Goal: Check status: Check status

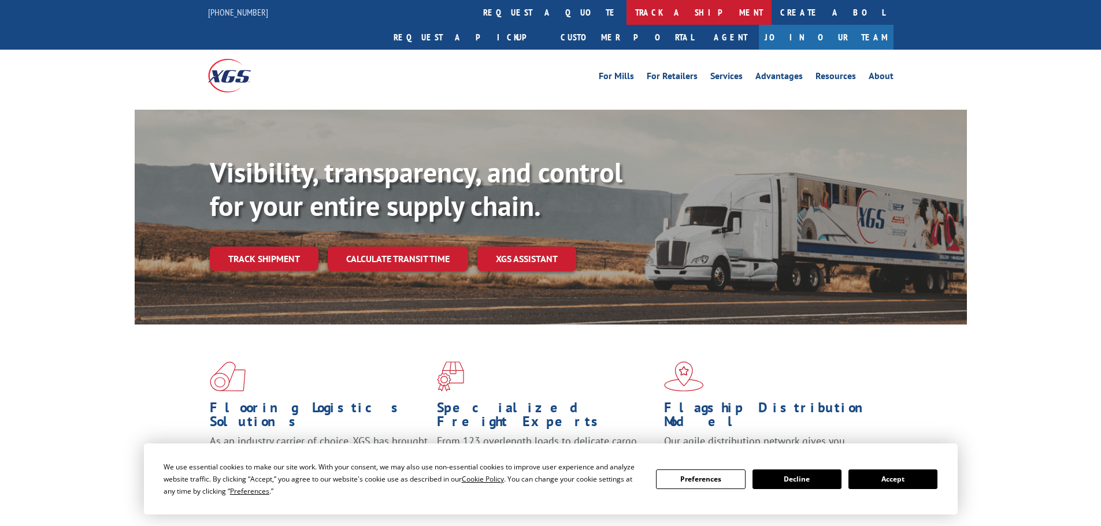
click at [626, 8] on link "track a shipment" at bounding box center [698, 12] width 145 height 25
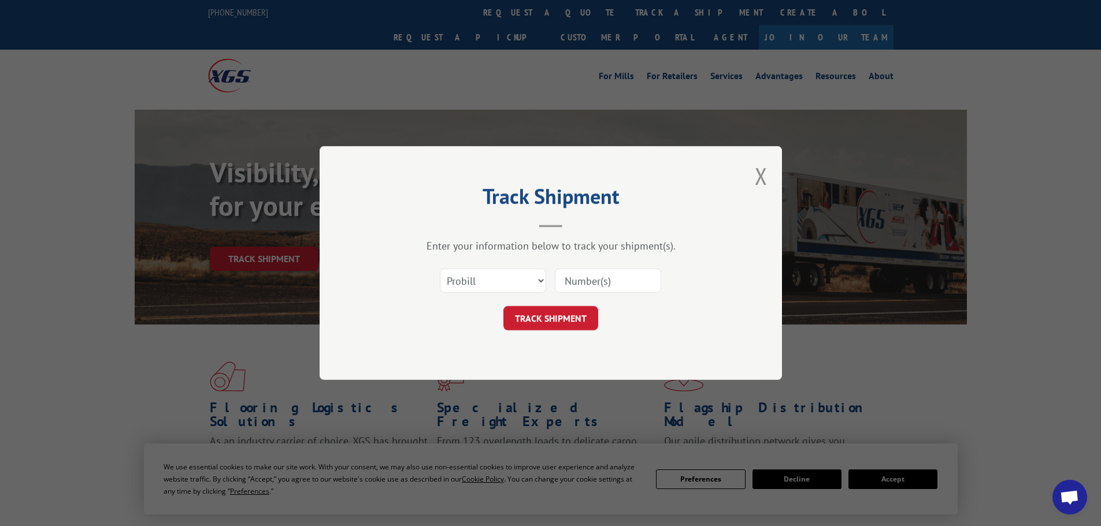
click at [495, 295] on div "Select category... Probill BOL PO" at bounding box center [550, 281] width 347 height 38
click at [492, 283] on select "Select category... Probill BOL PO" at bounding box center [493, 281] width 106 height 24
select select "bol"
click at [440, 269] on select "Select category... Probill BOL PO" at bounding box center [493, 281] width 106 height 24
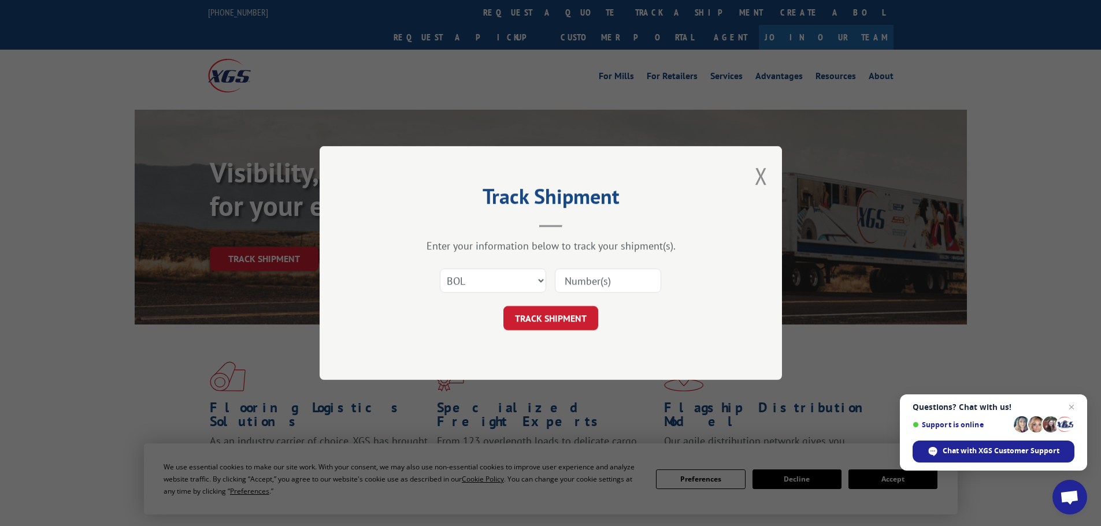
click at [584, 277] on input at bounding box center [608, 281] width 106 height 24
paste input "5212921"
type input "5212921"
click at [540, 326] on button "TRACK SHIPMENT" at bounding box center [550, 318] width 95 height 24
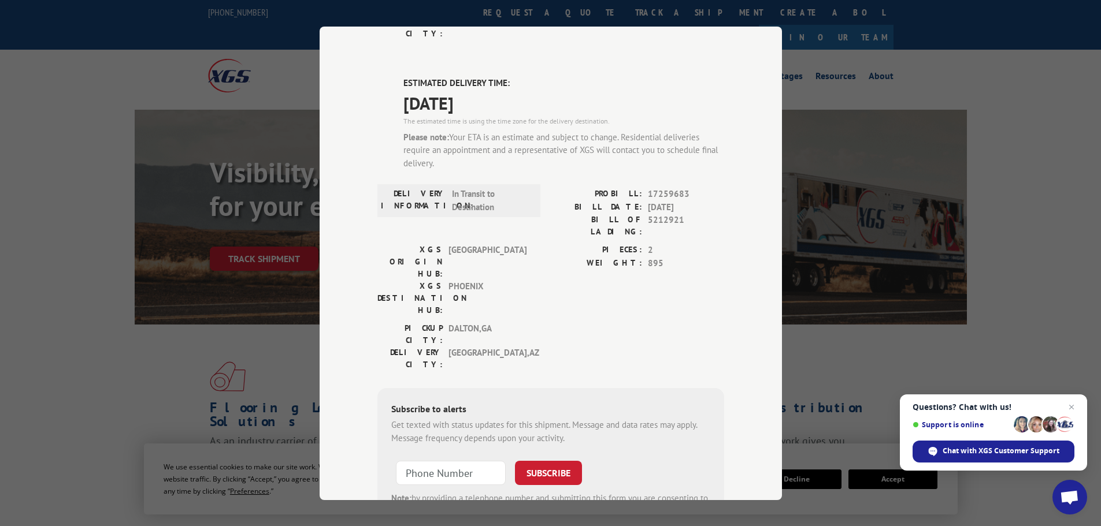
click at [587, 188] on label "PROBILL:" at bounding box center [596, 194] width 91 height 13
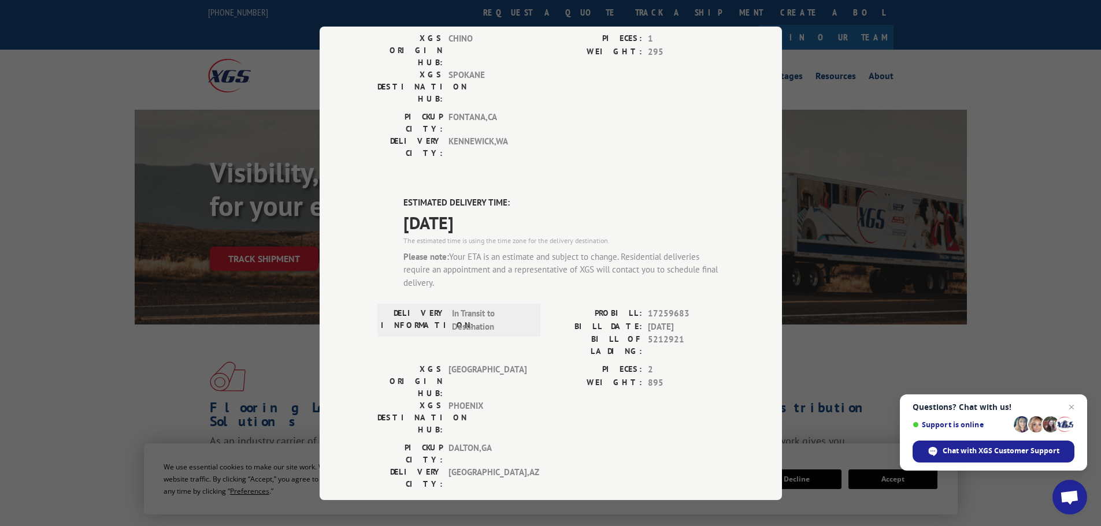
scroll to position [182, 0]
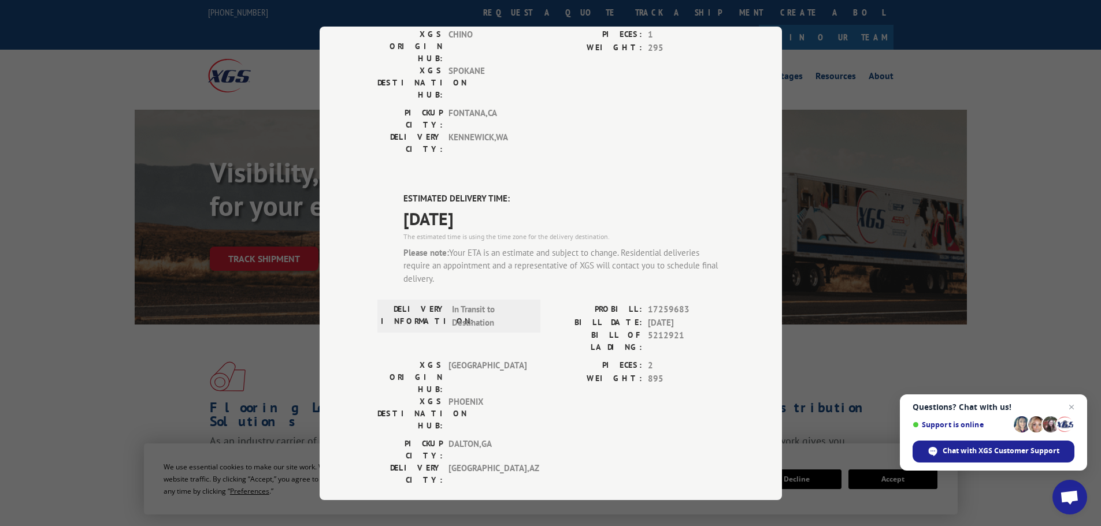
drag, startPoint x: 400, startPoint y: 125, endPoint x: 528, endPoint y: 142, distance: 128.8
click at [528, 192] on div "ESTIMATED DELIVERY TIME: [DATE] The estimated time is using the time zone for t…" at bounding box center [563, 243] width 321 height 102
copy div "ESTIMATED DELIVERY TIME: [DATE]"
